Goal: Task Accomplishment & Management: Manage account settings

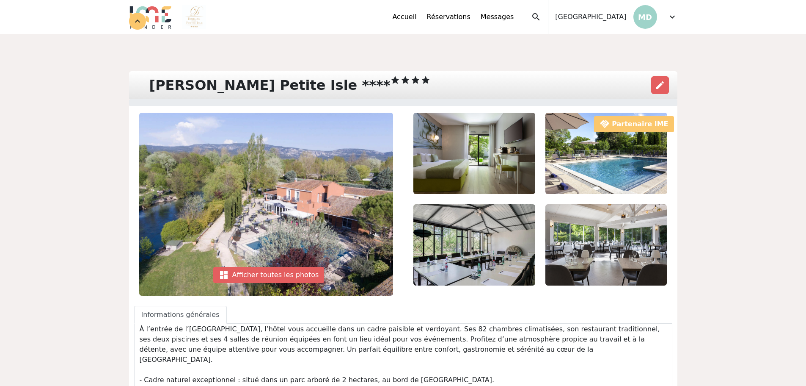
scroll to position [445, 0]
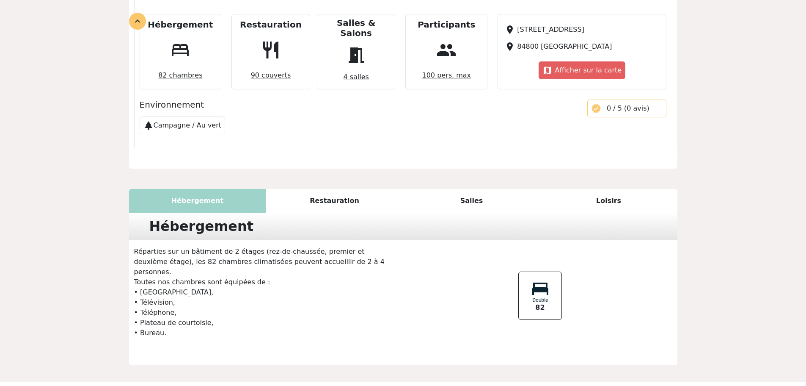
click at [483, 189] on div "Salles" at bounding box center [471, 201] width 137 height 24
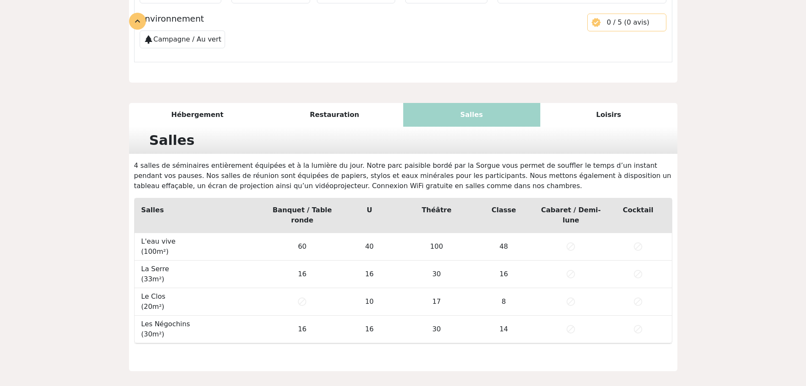
scroll to position [547, 0]
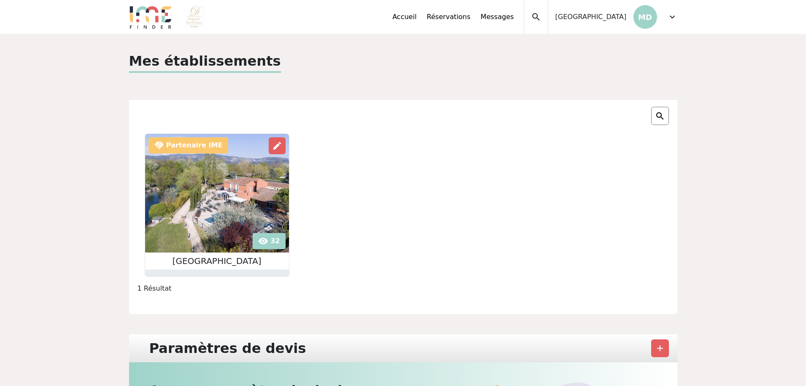
click at [671, 15] on span "expand_more" at bounding box center [672, 17] width 10 height 10
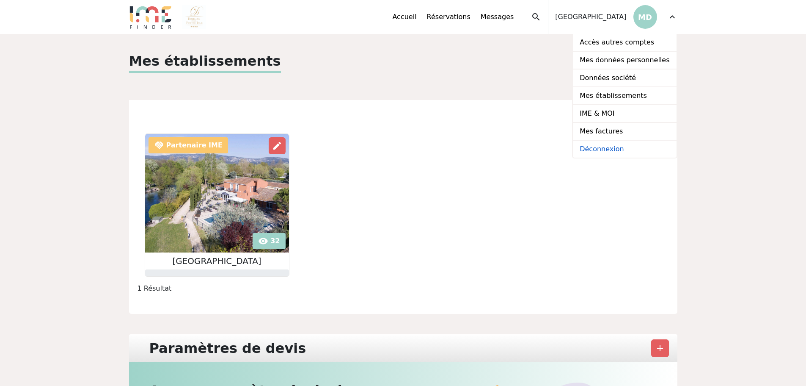
click at [613, 143] on link "Déconnexion" at bounding box center [624, 149] width 103 height 17
